Goal: Communication & Community: Ask a question

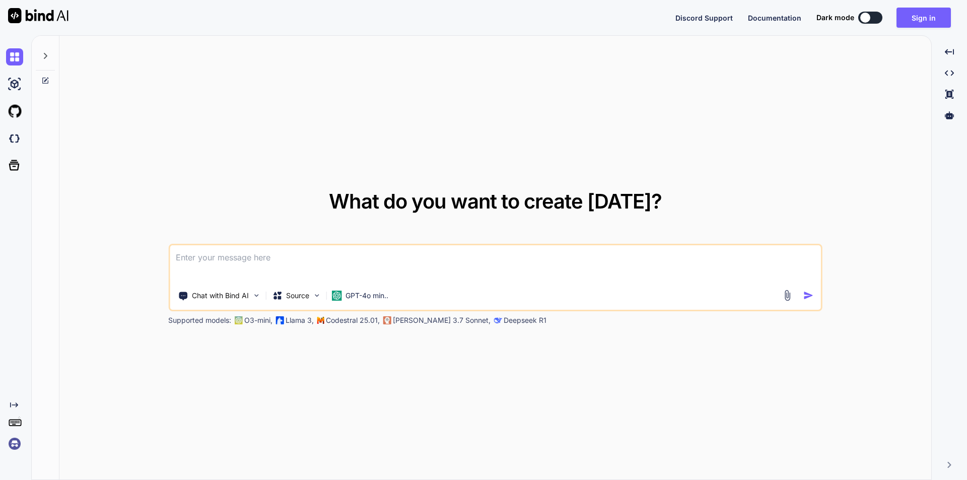
click at [257, 259] on textarea at bounding box center [495, 263] width 651 height 37
click at [927, 14] on button "Sign in" at bounding box center [924, 18] width 54 height 20
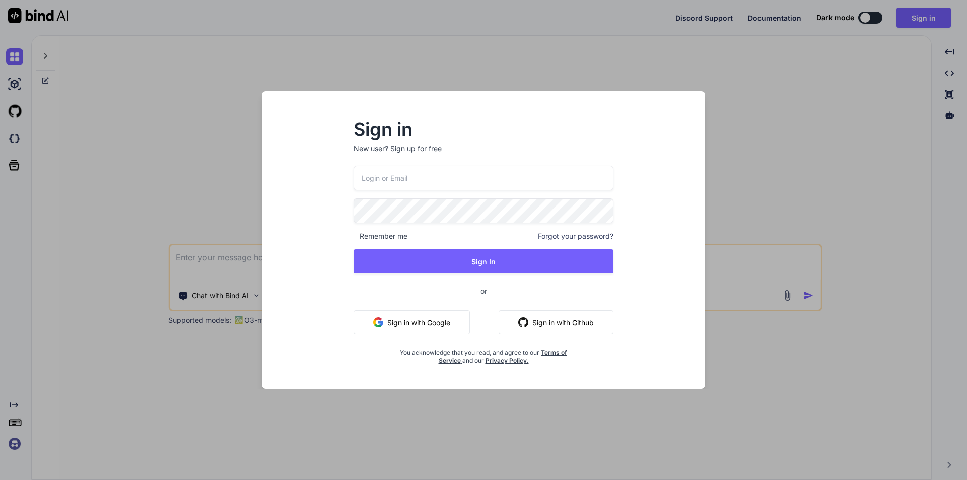
click at [434, 175] on input "email" at bounding box center [484, 178] width 260 height 25
type input "[EMAIL_ADDRESS][DOMAIN_NAME]"
click at [228, 210] on div "Sign in New user? Sign up for free [EMAIL_ADDRESS][DOMAIN_NAME] Remember me For…" at bounding box center [483, 240] width 967 height 480
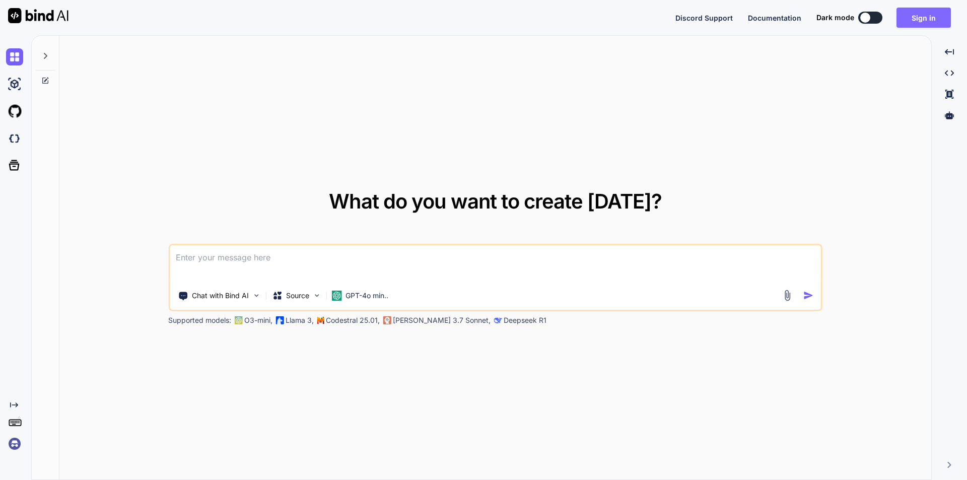
click at [936, 14] on button "Sign in" at bounding box center [924, 18] width 54 height 20
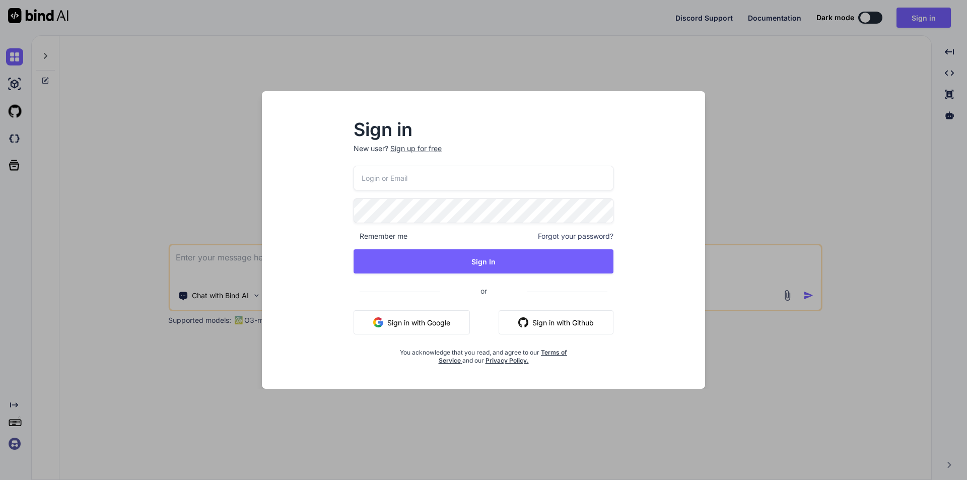
drag, startPoint x: 439, startPoint y: 178, endPoint x: 434, endPoint y: 185, distance: 8.3
click at [439, 178] on input "email" at bounding box center [484, 178] width 260 height 25
type input "[EMAIL_ADDRESS][DOMAIN_NAME]"
click at [337, 211] on div "Sign in New user? Sign up for free [EMAIL_ADDRESS][DOMAIN_NAME] Remember me For…" at bounding box center [483, 242] width 292 height 243
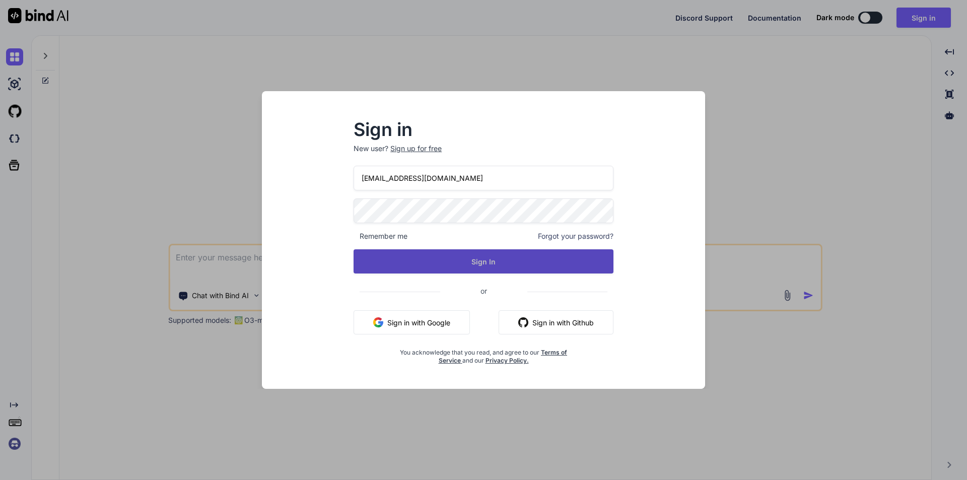
click at [379, 260] on button "Sign In" at bounding box center [484, 261] width 260 height 24
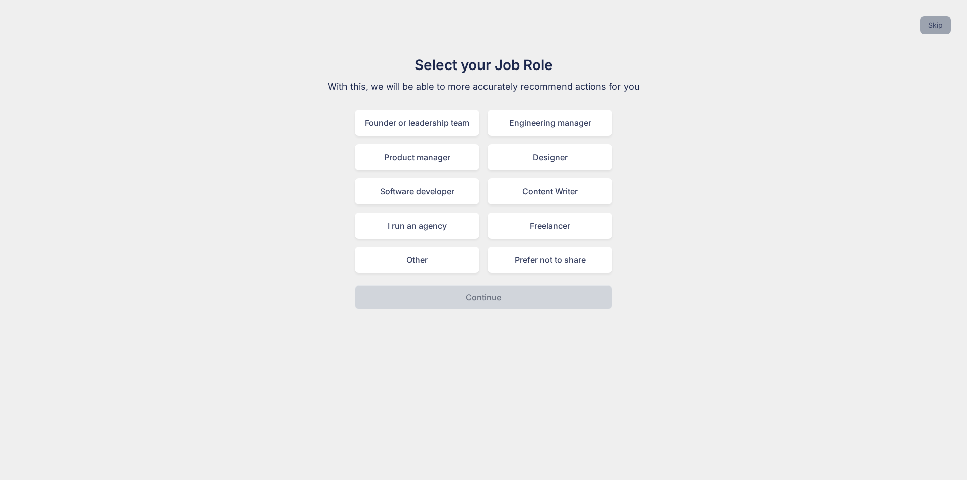
click at [939, 31] on button "Skip" at bounding box center [935, 25] width 31 height 18
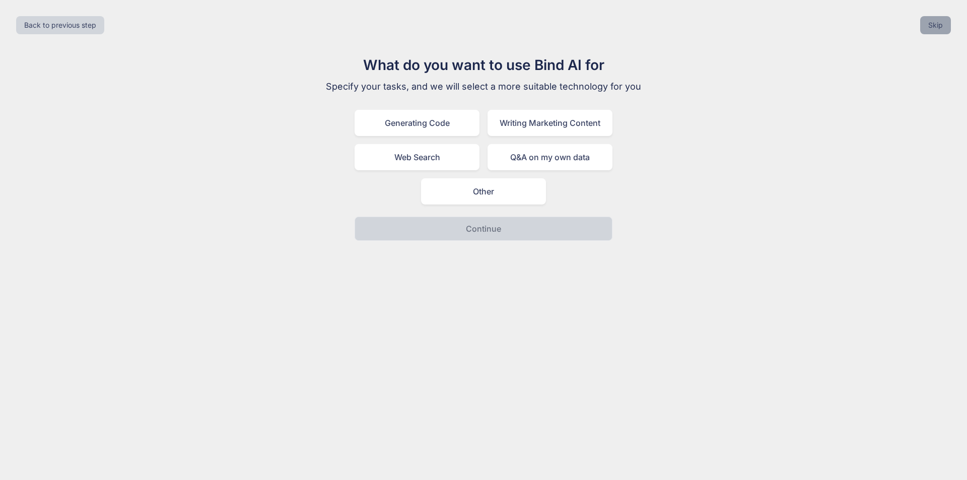
click at [926, 31] on button "Skip" at bounding box center [935, 25] width 31 height 18
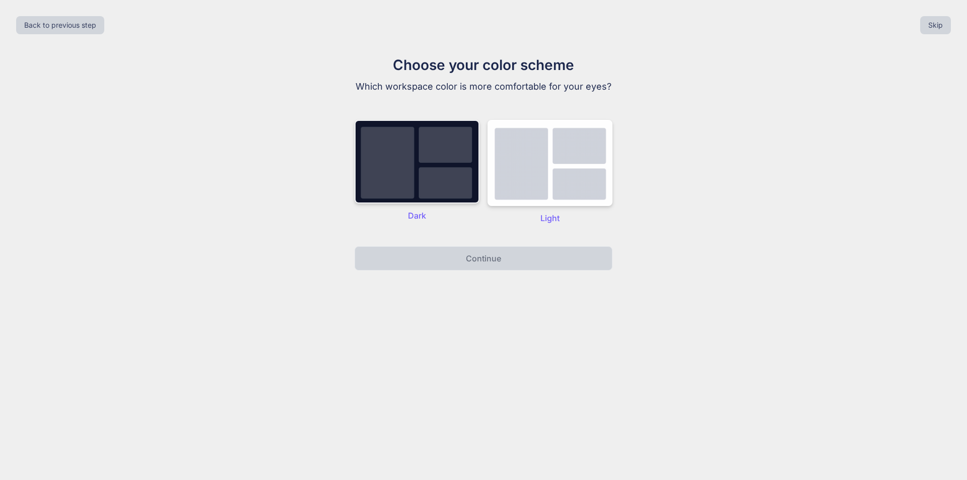
click at [431, 155] on img at bounding box center [417, 162] width 125 height 84
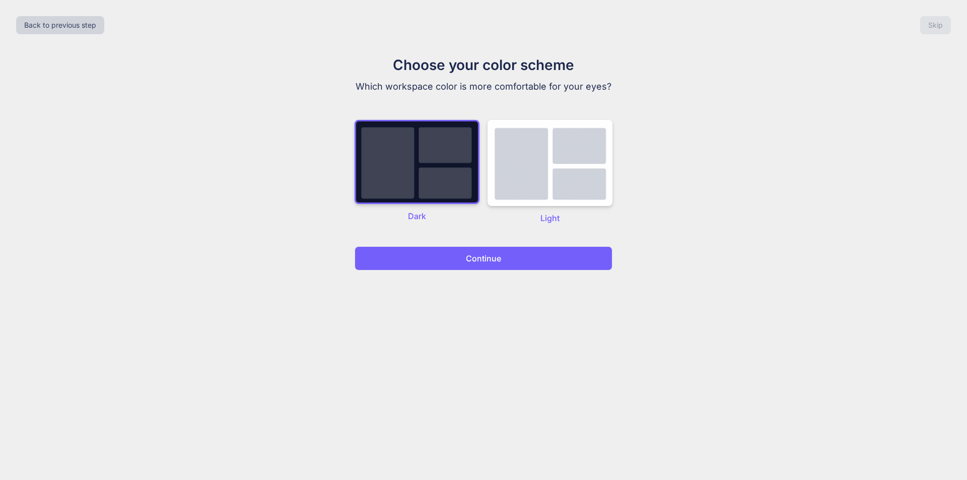
click at [496, 267] on button "Continue" at bounding box center [484, 258] width 258 height 24
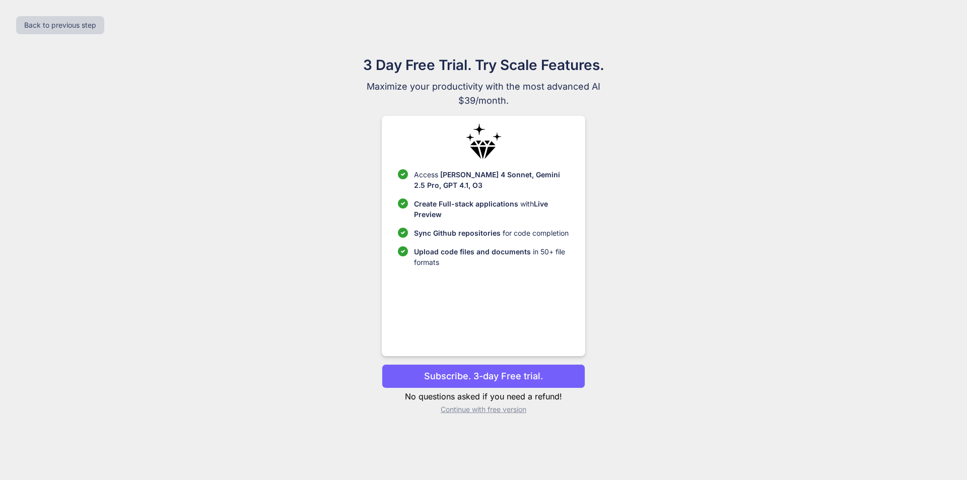
click at [482, 413] on p "Continue with free version" at bounding box center [483, 409] width 203 height 10
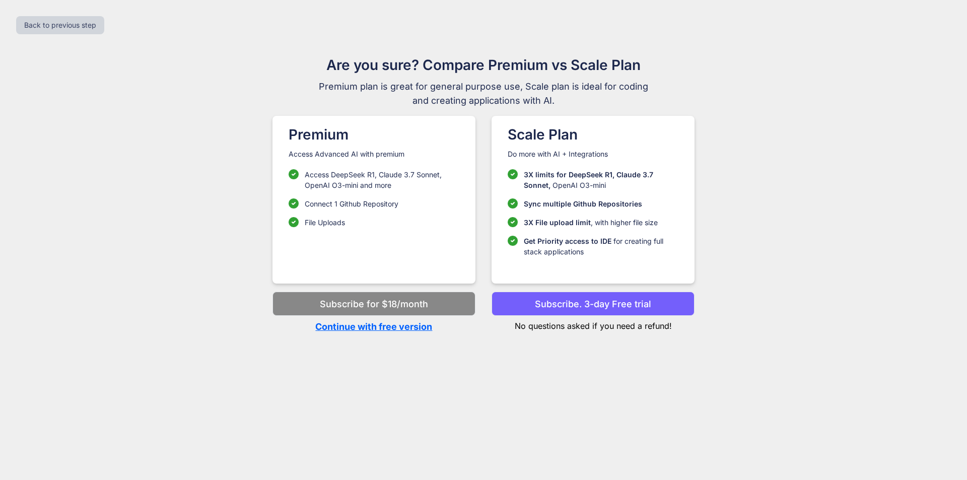
click at [385, 325] on p "Continue with free version" at bounding box center [373, 327] width 203 height 14
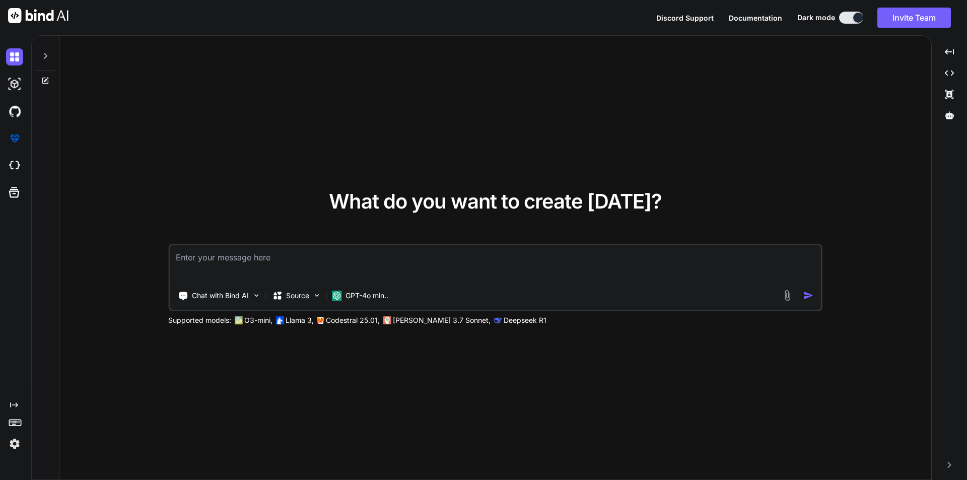
click at [384, 259] on textarea at bounding box center [495, 263] width 651 height 37
type textarea "x"
type textarea "a"
type textarea "x"
type textarea "ab"
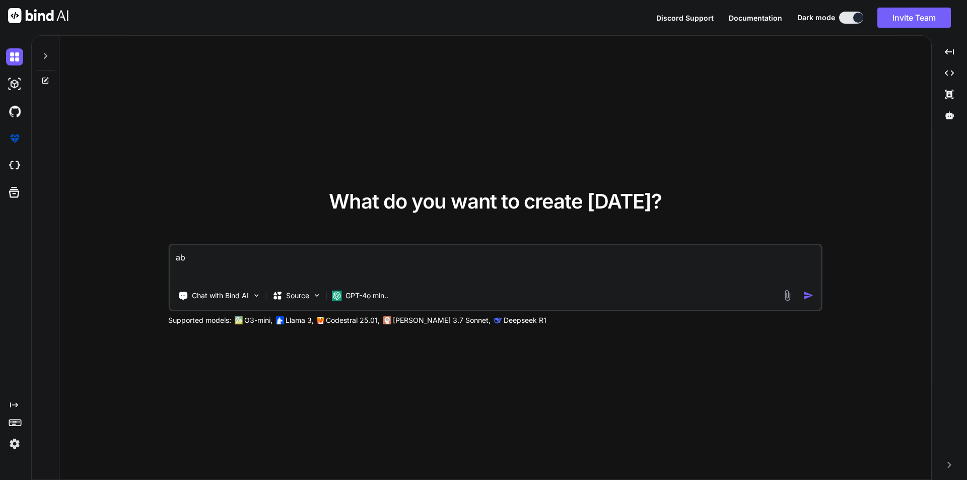
type textarea "x"
type textarea "abo"
type textarea "x"
type textarea "abou"
type textarea "x"
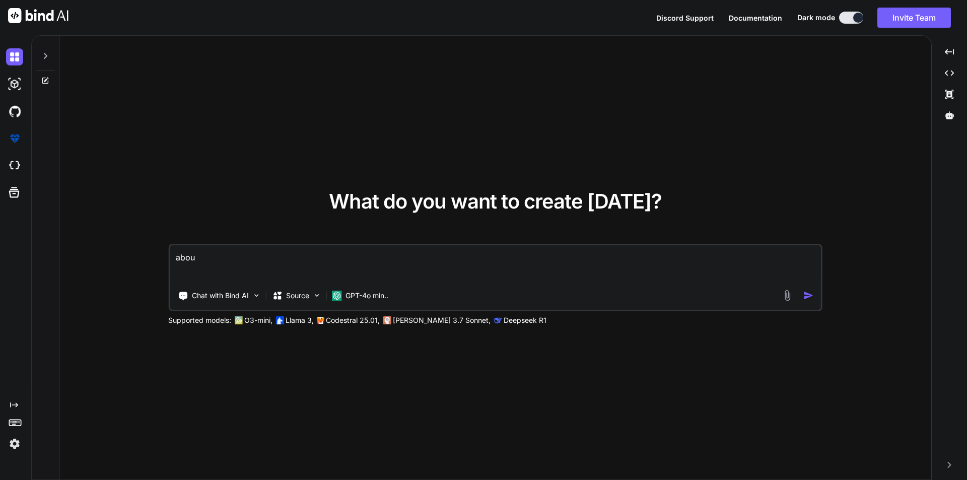
type textarea "about"
type textarea "x"
type textarea "about"
type textarea "x"
type textarea "about n"
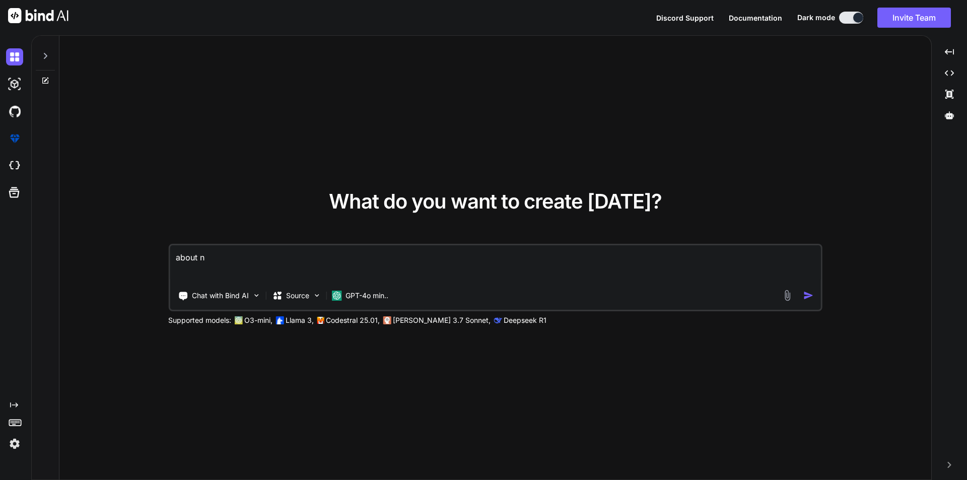
type textarea "x"
type textarea "about no"
type textarea "x"
type textarea "about nod"
type textarea "x"
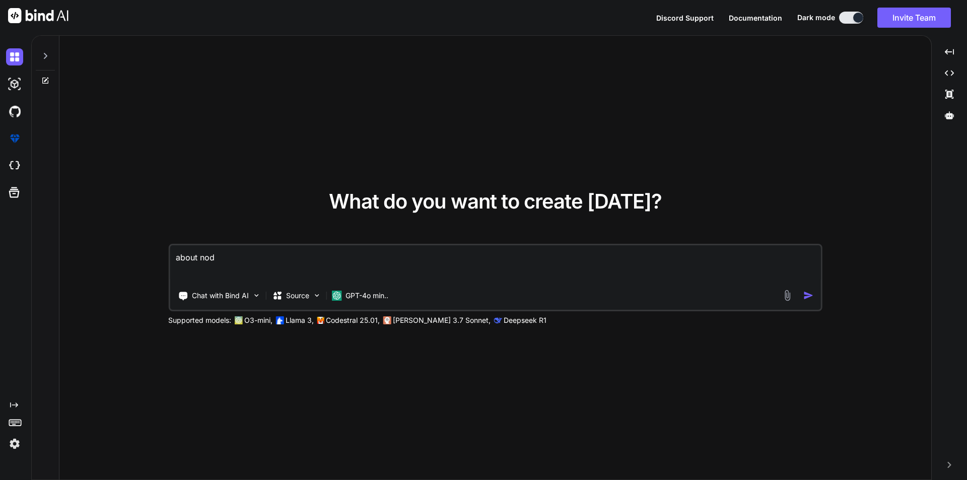
type textarea "about node"
type textarea "x"
type textarea "about node j"
type textarea "x"
type textarea "about node js"
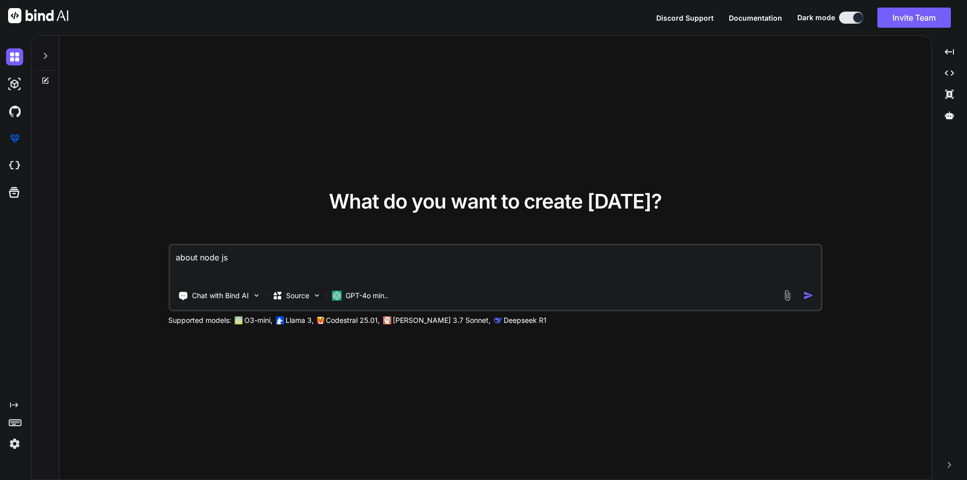
type textarea "x"
type textarea "about node js"
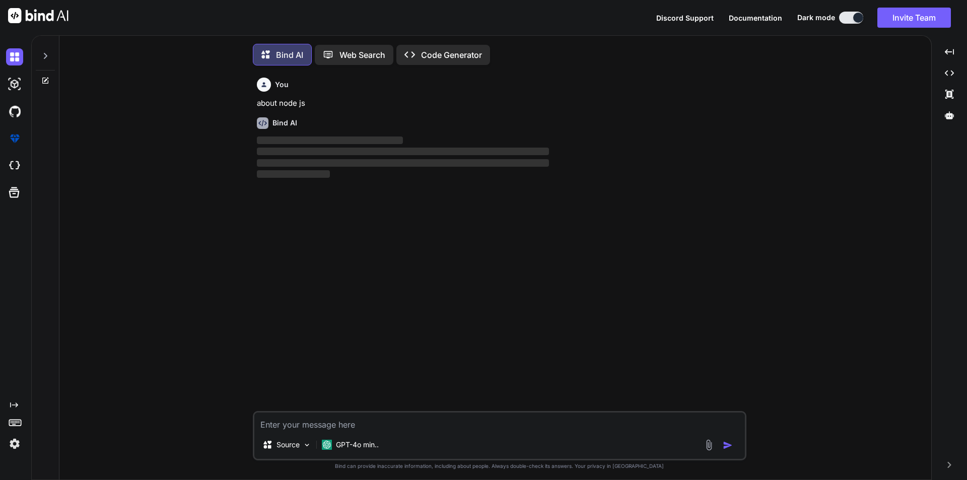
scroll to position [5, 0]
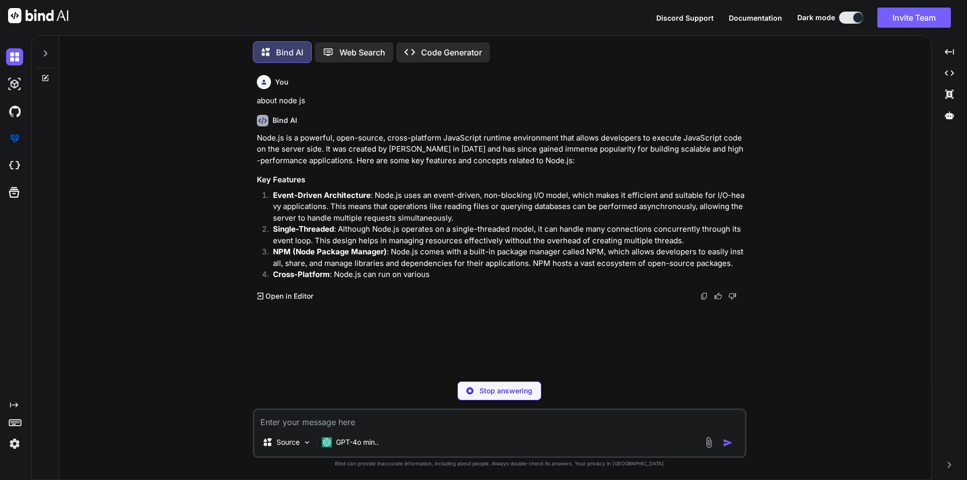
type textarea "x"
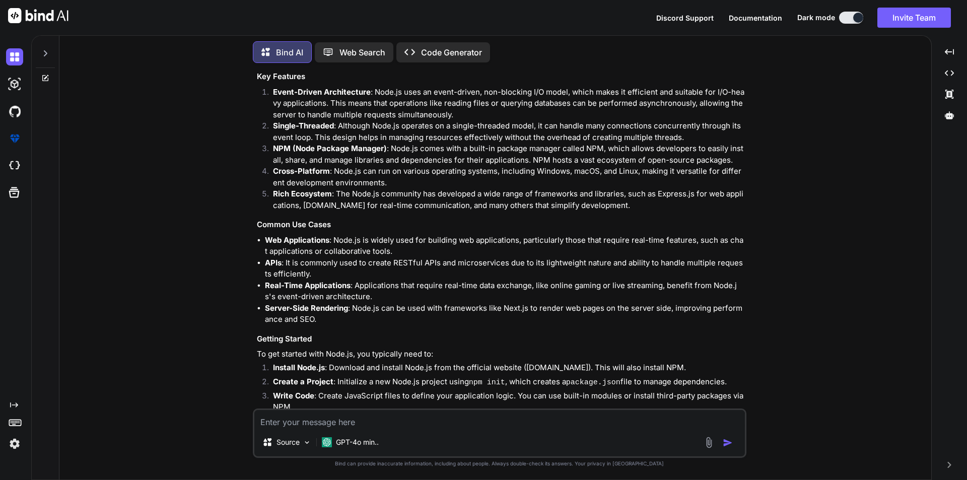
scroll to position [0, 0]
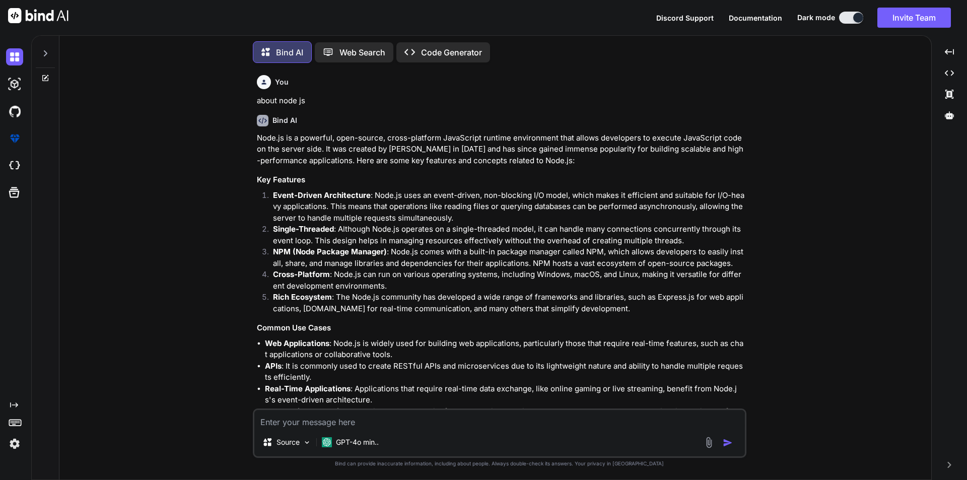
click at [15, 449] on img at bounding box center [14, 443] width 17 height 17
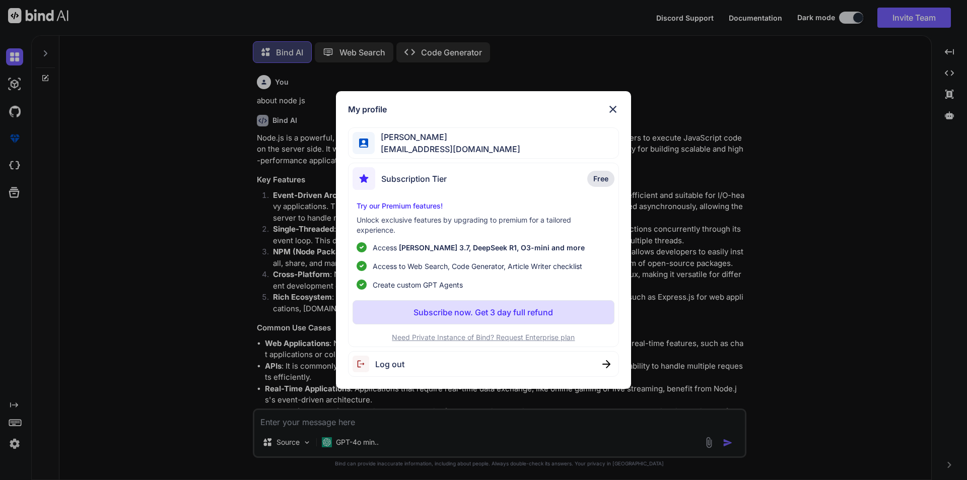
click at [614, 109] on img at bounding box center [613, 109] width 12 height 12
